Goal: Information Seeking & Learning: Learn about a topic

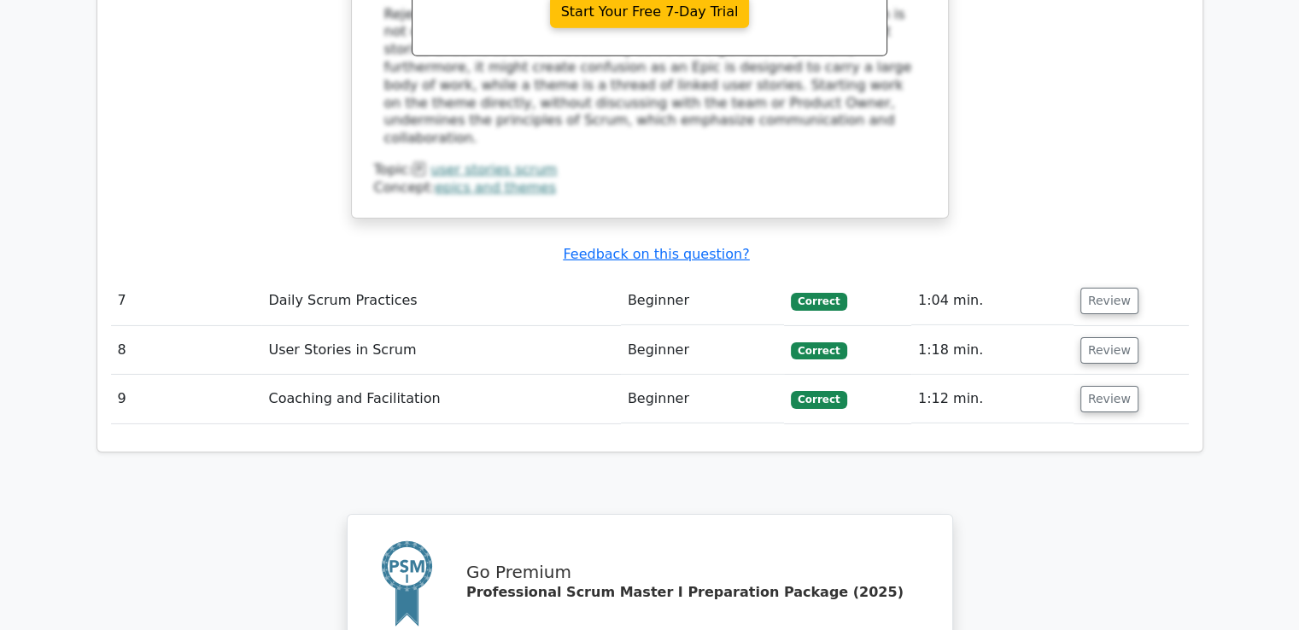
scroll to position [6041, 0]
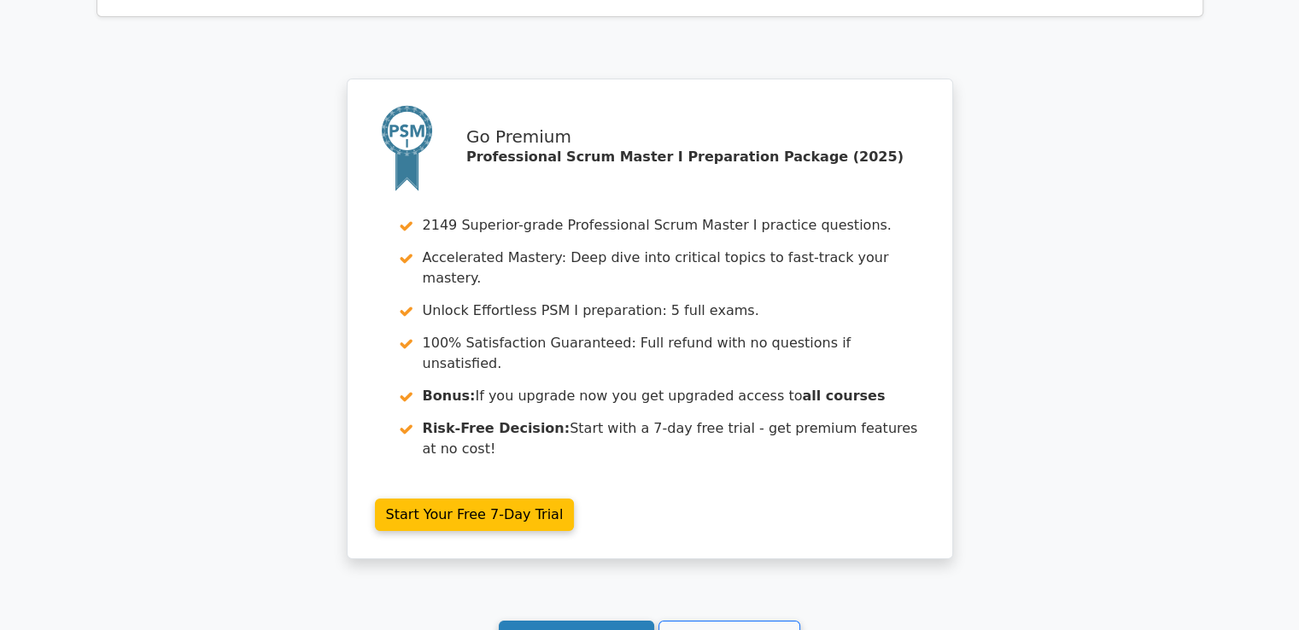
click at [589, 621] on link "Continue practicing" at bounding box center [577, 637] width 156 height 32
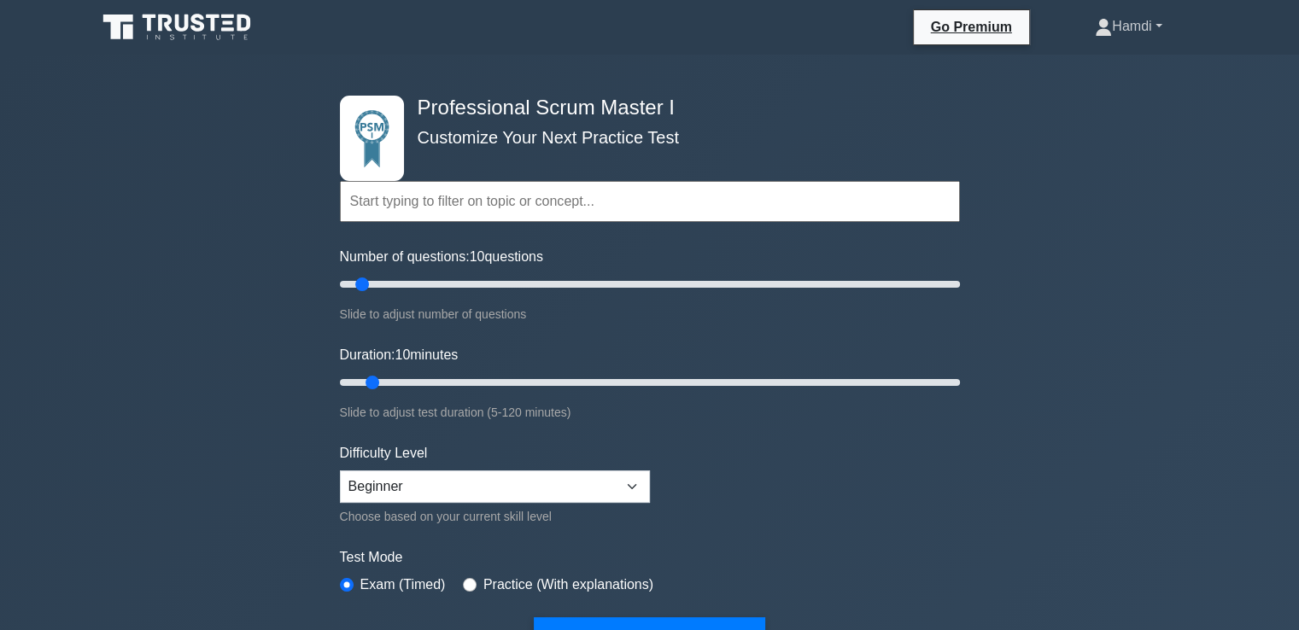
click at [1159, 21] on link "Hamdi" at bounding box center [1128, 26] width 149 height 34
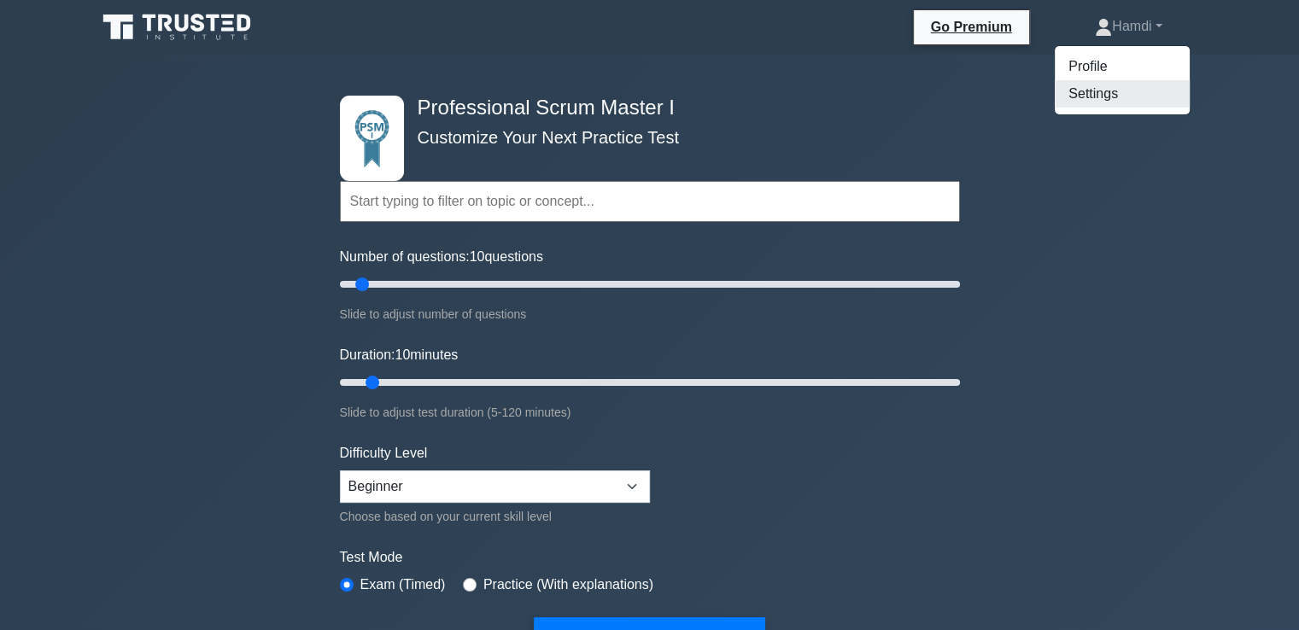
click at [1104, 101] on link "Settings" at bounding box center [1122, 93] width 135 height 27
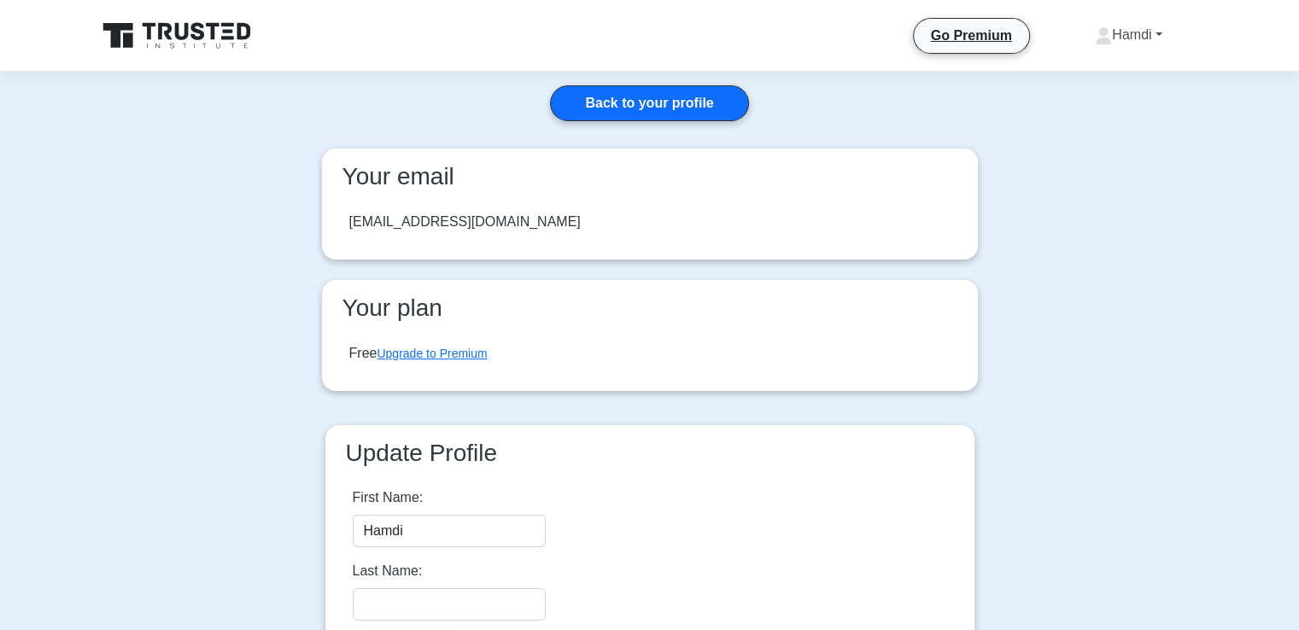
click at [1155, 36] on link "Hamdi" at bounding box center [1128, 35] width 149 height 34
click at [1107, 64] on link "Profile" at bounding box center [1122, 75] width 135 height 27
click at [1144, 38] on link "Hamdi" at bounding box center [1128, 35] width 149 height 34
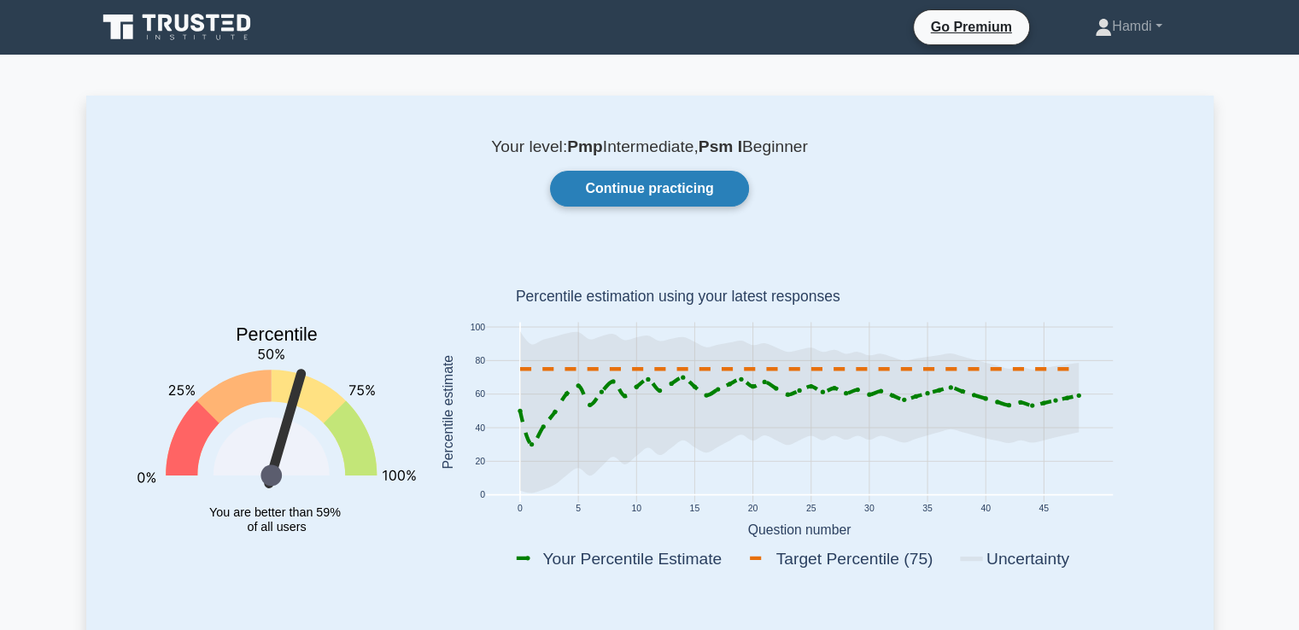
click at [670, 185] on link "Continue practicing" at bounding box center [649, 189] width 198 height 36
